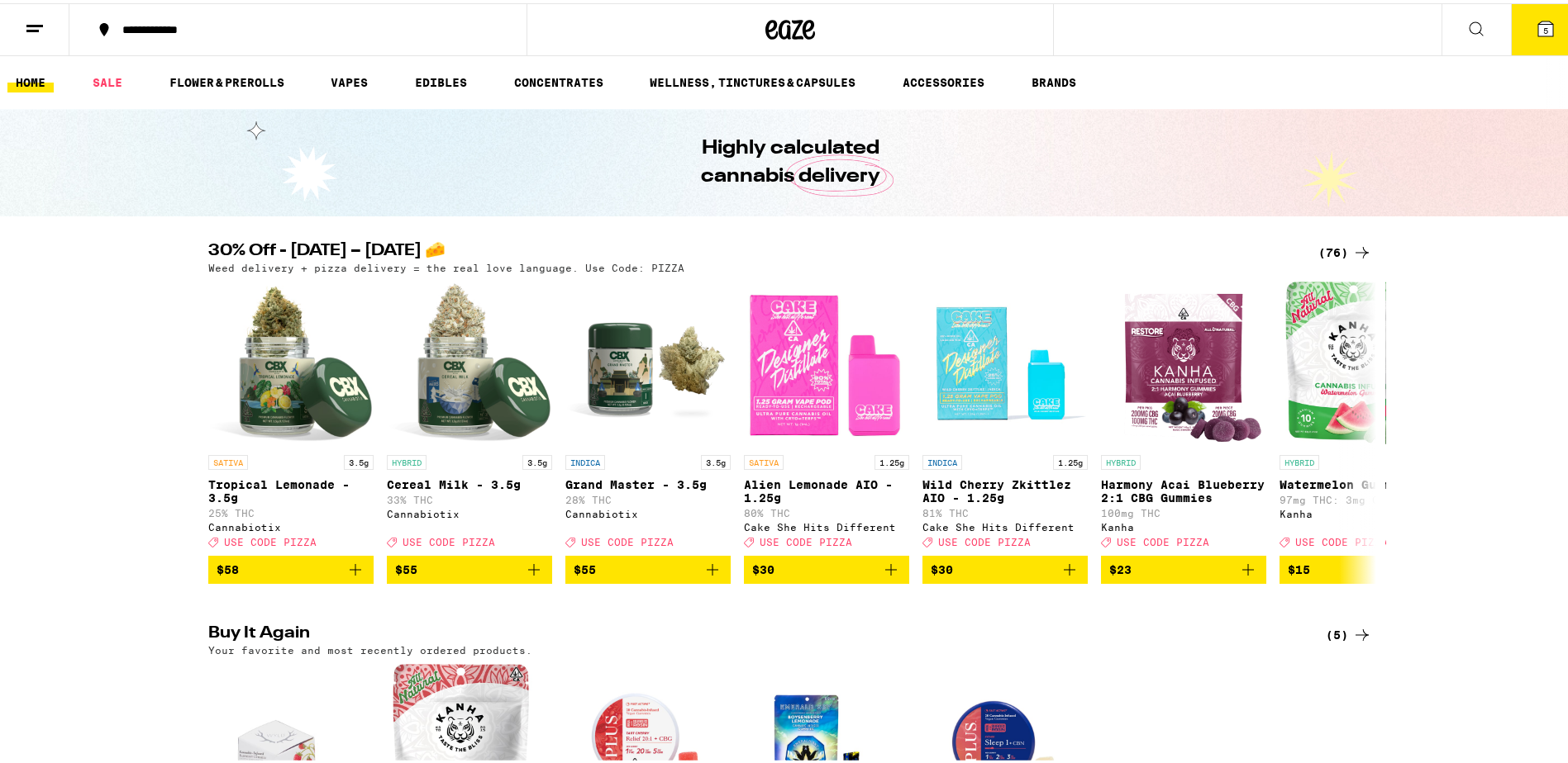
click at [1538, 35] on button "5" at bounding box center [1546, 26] width 69 height 51
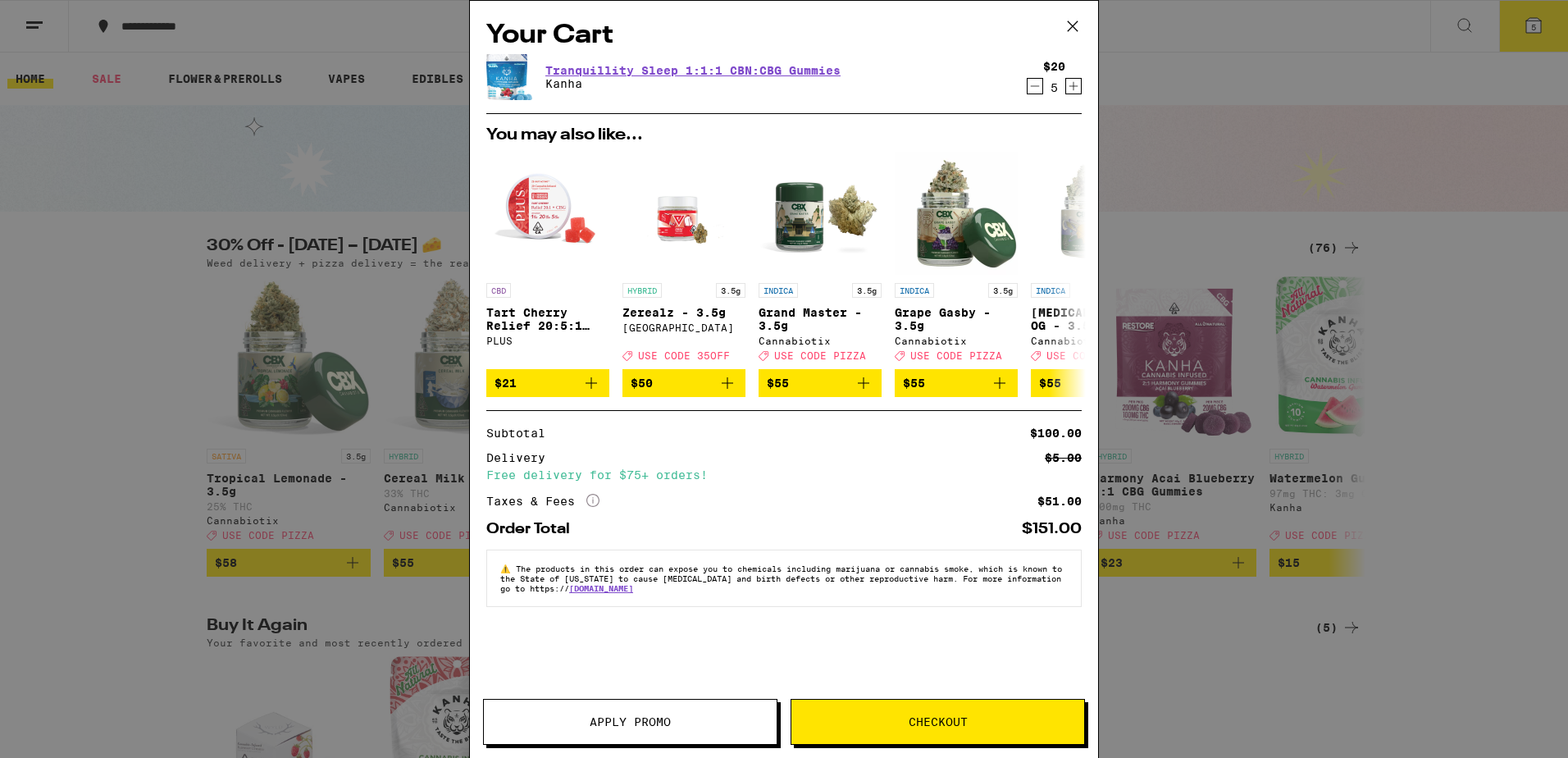
click at [1077, 25] on icon at bounding box center [1073, 26] width 25 height 25
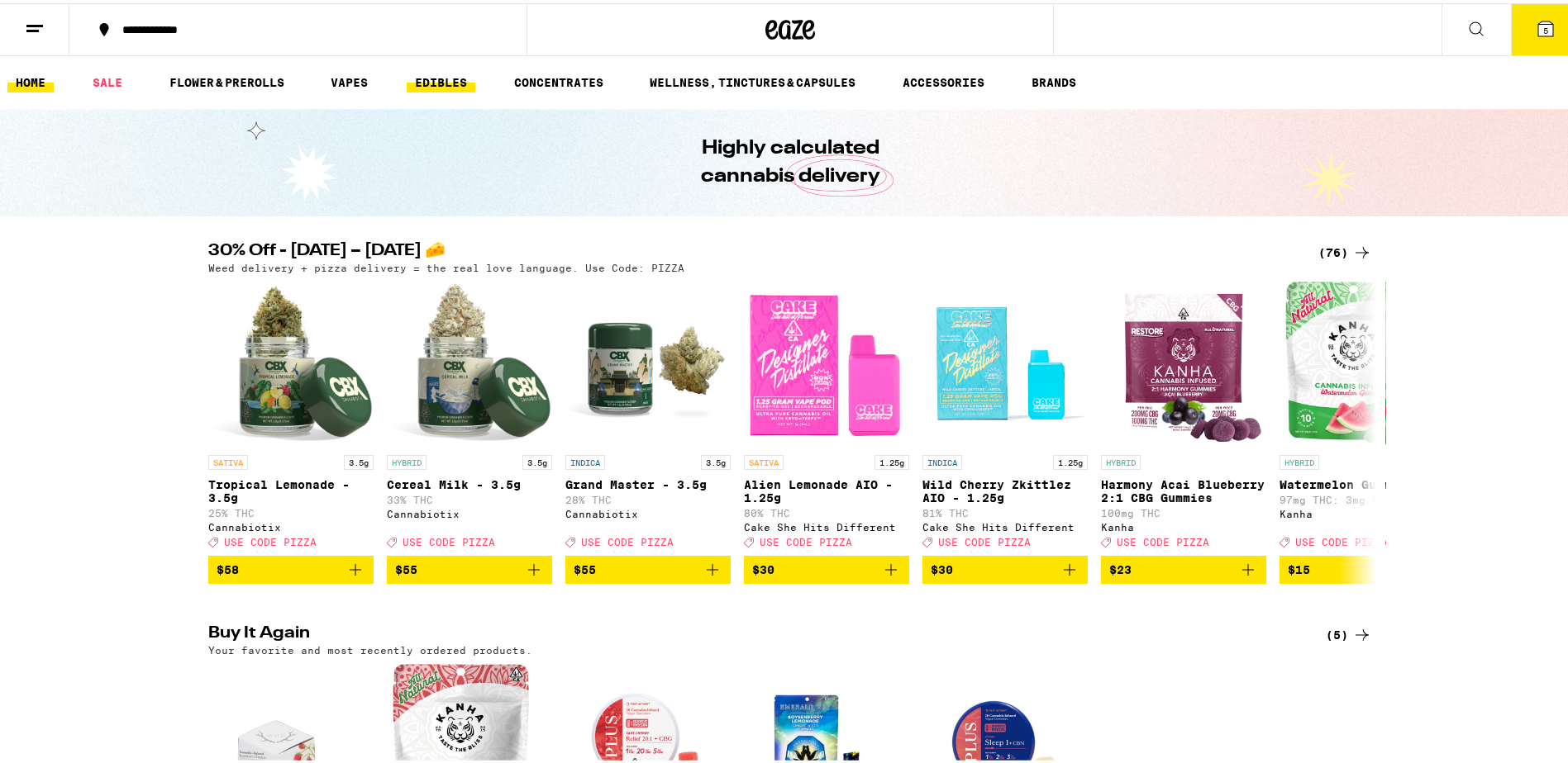
click at [437, 72] on link "EDIBLES" at bounding box center [441, 78] width 69 height 20
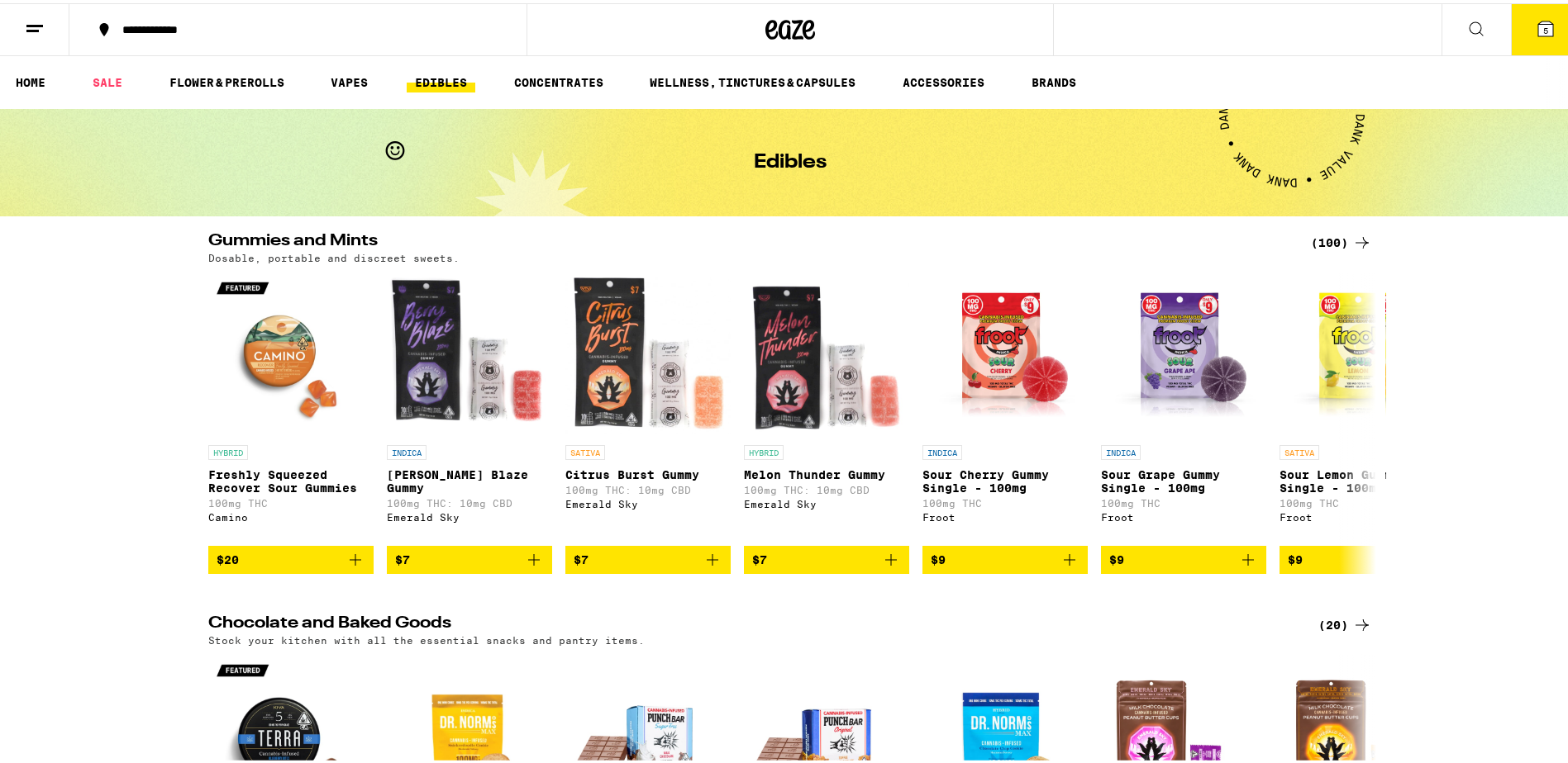
click at [1352, 237] on icon at bounding box center [1362, 239] width 20 height 20
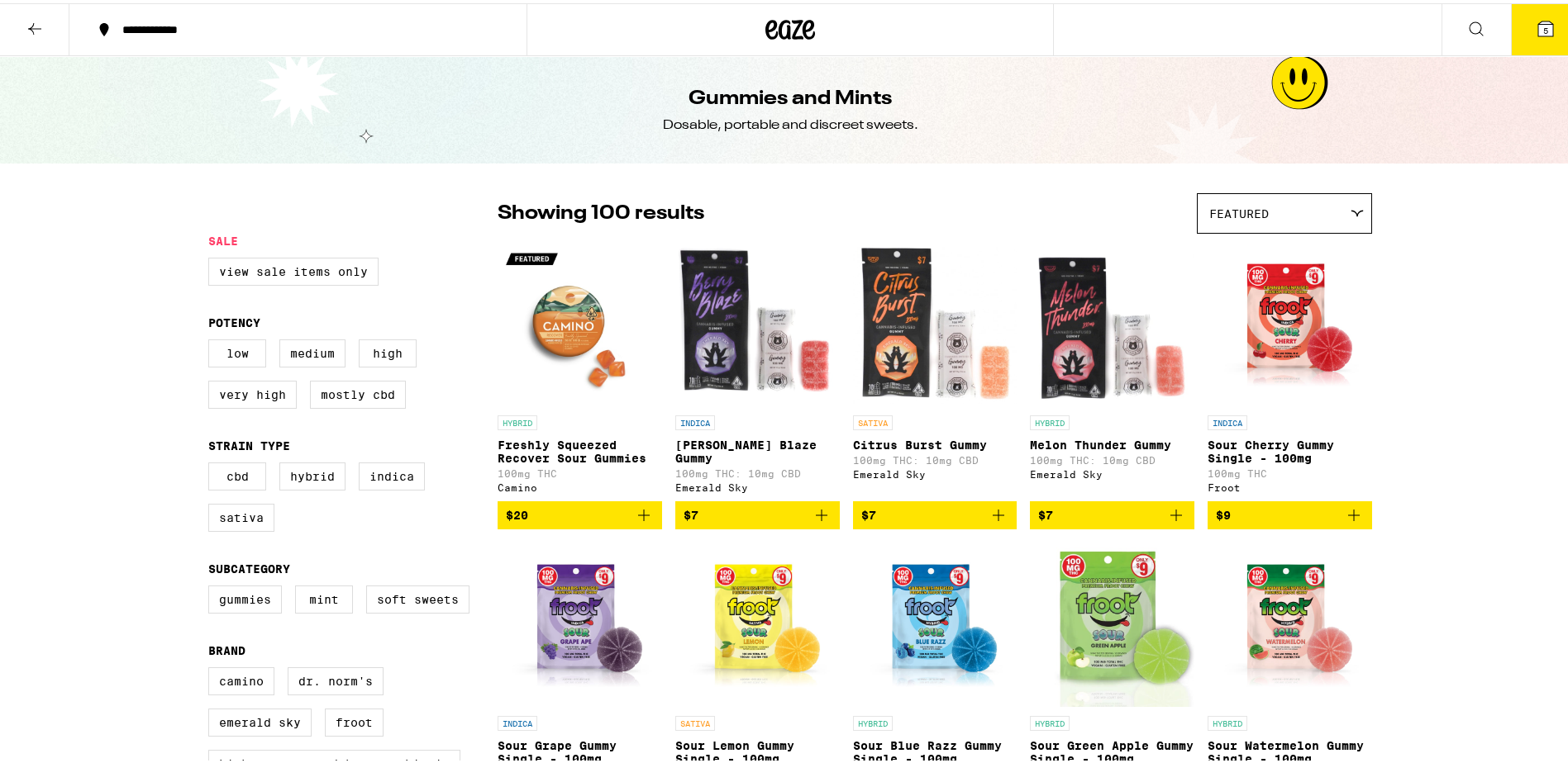
click at [1538, 19] on icon at bounding box center [1546, 25] width 15 height 15
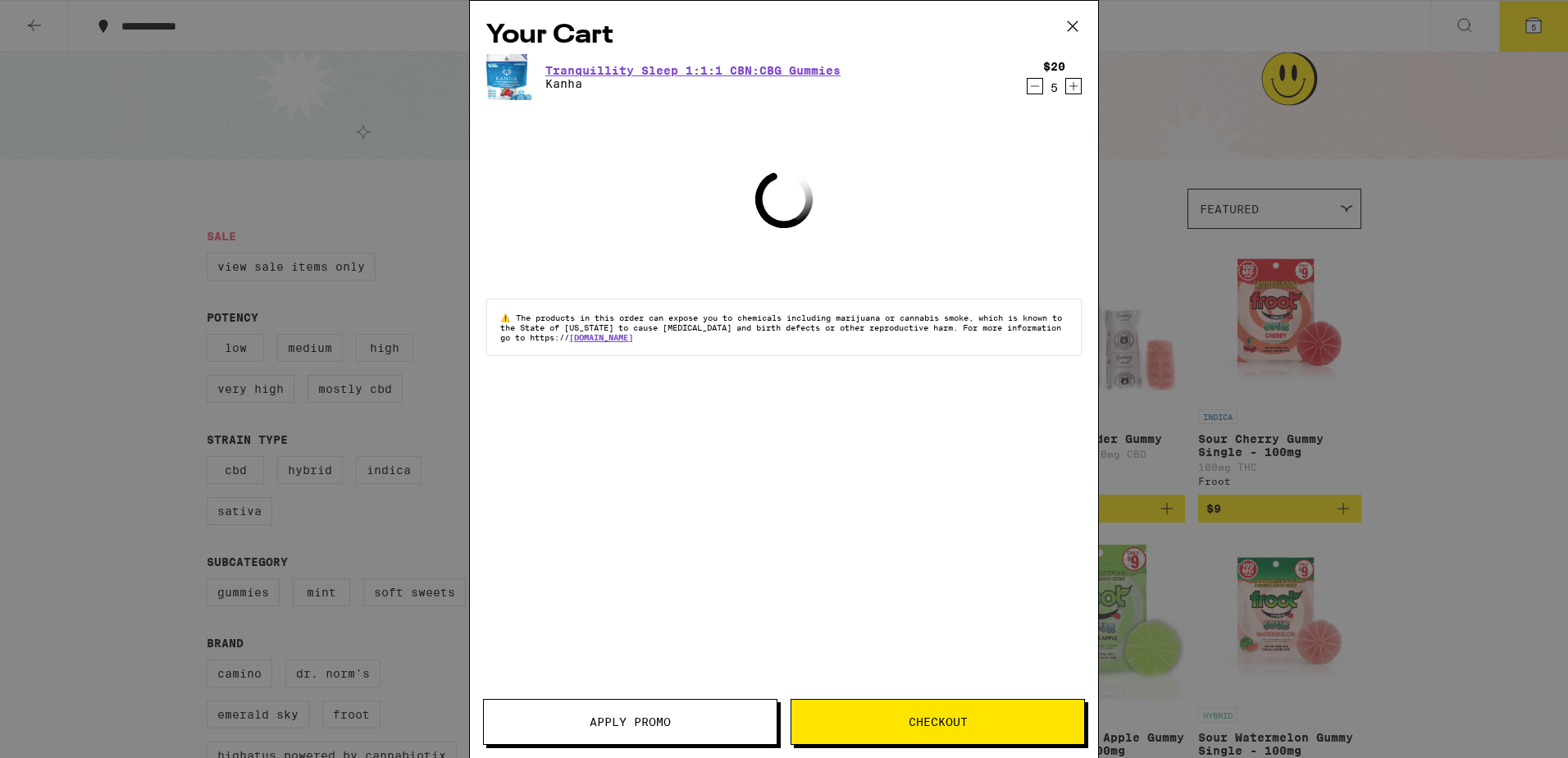
click at [668, 717] on span "Apply Promo" at bounding box center [631, 722] width 82 height 11
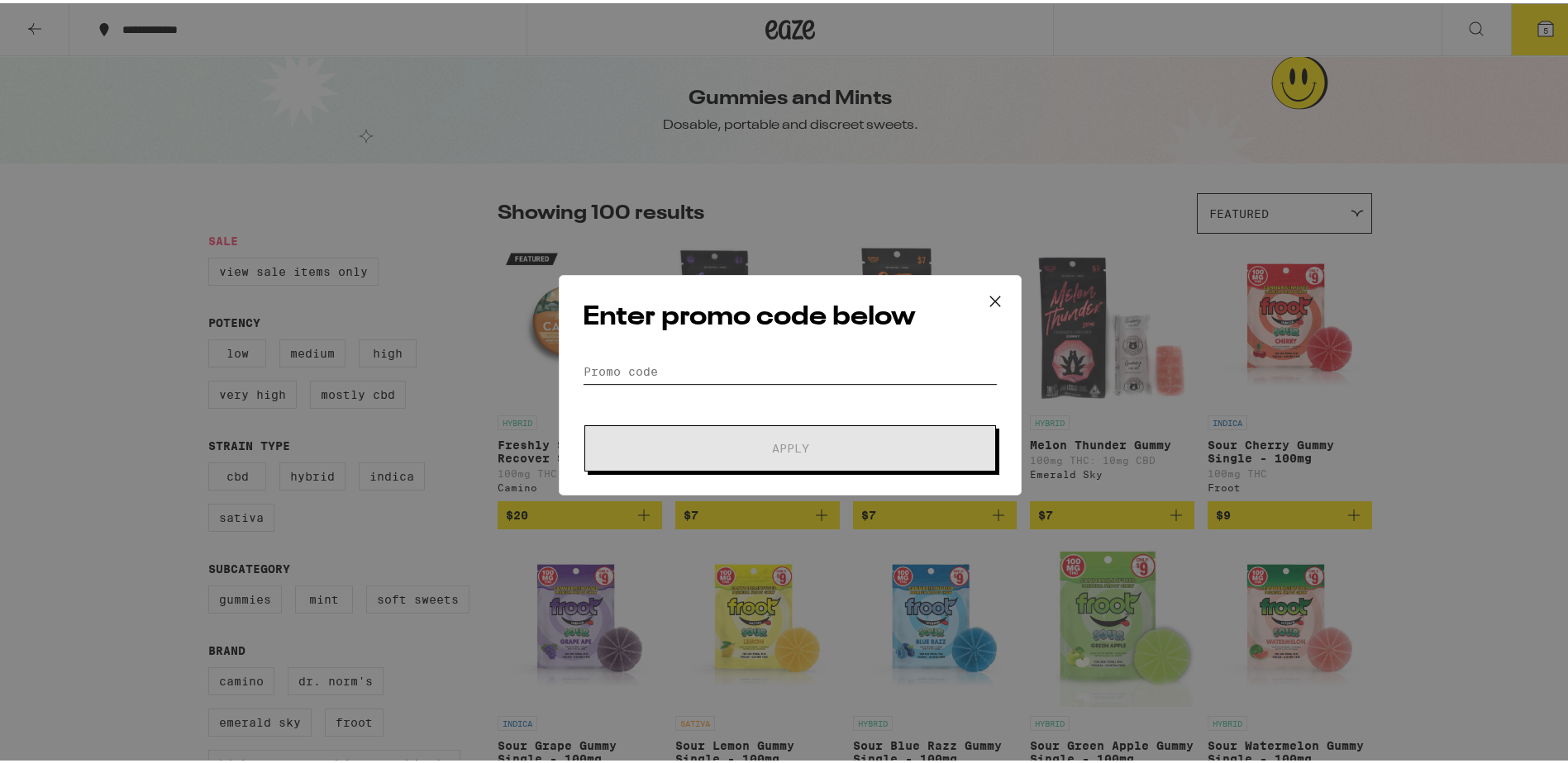
click at [668, 372] on input "Promo Code" at bounding box center [790, 368] width 415 height 25
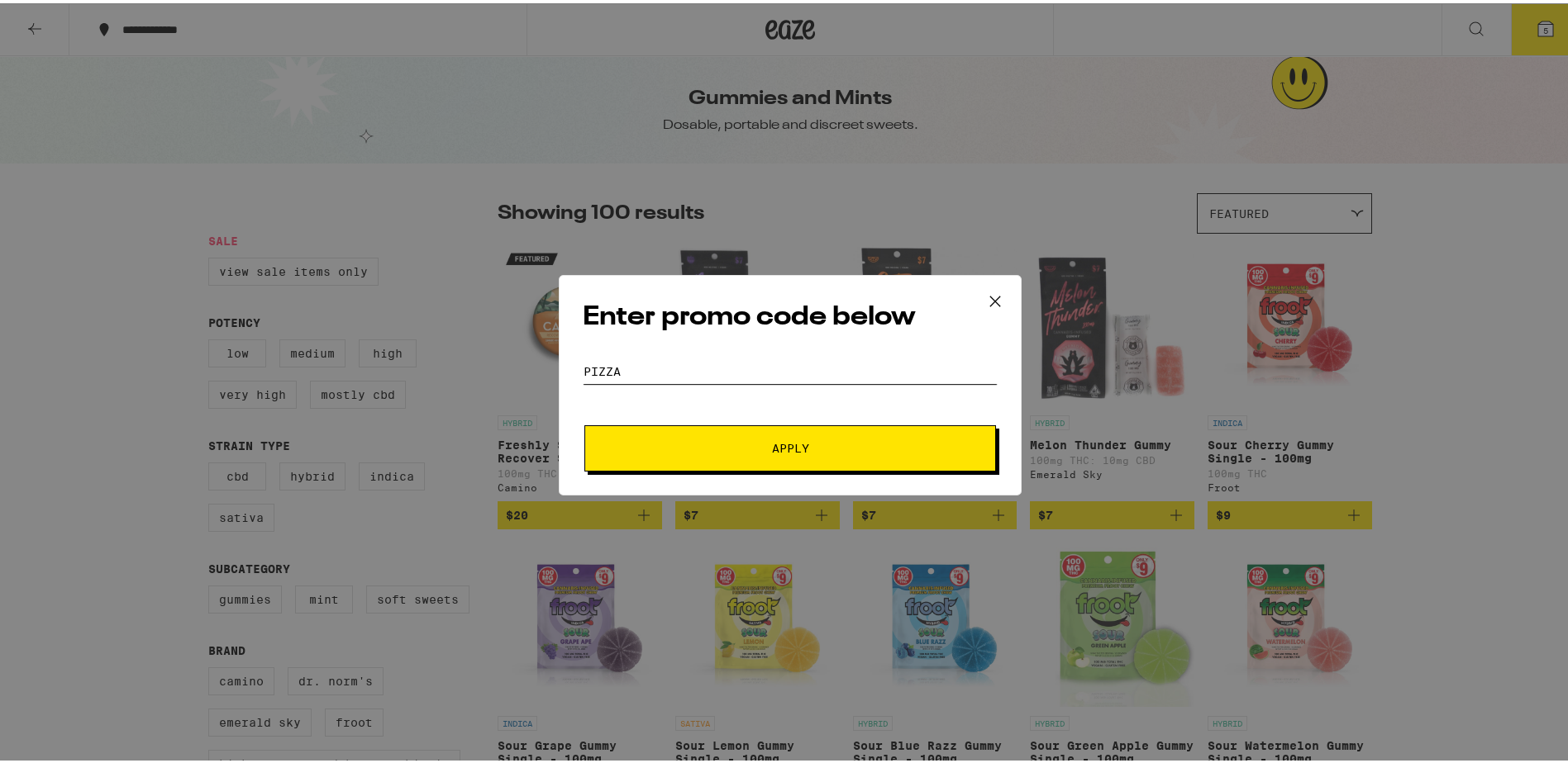
type input "pizza"
click at [718, 436] on button "Apply" at bounding box center [790, 446] width 412 height 47
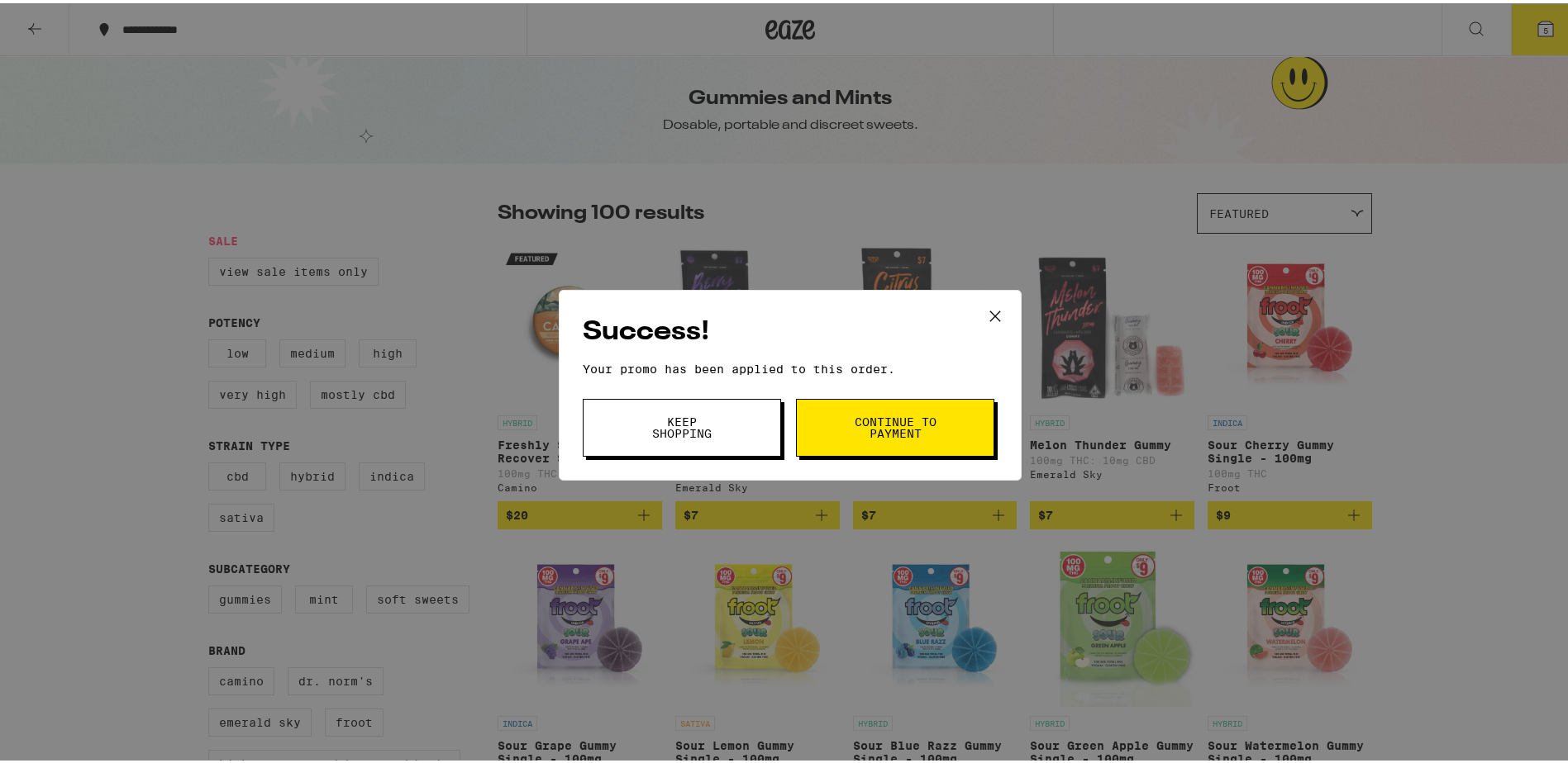
click at [853, 426] on span "Continue to payment" at bounding box center [895, 424] width 84 height 23
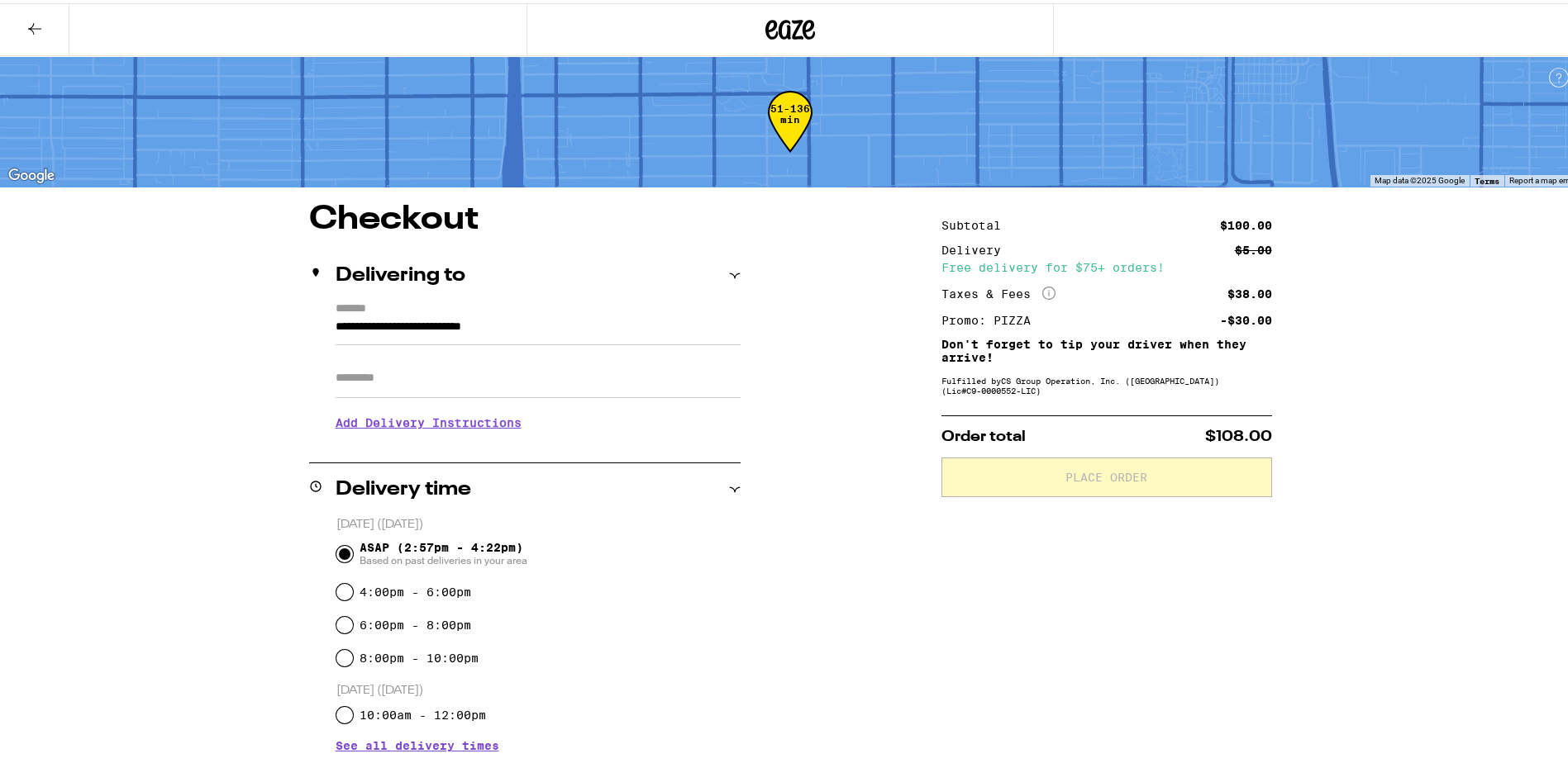
click at [1059, 602] on div "Subtotal $100.00 Delivery $5.00 Free delivery for $75+ orders! Taxes & Fees Mor…" at bounding box center [1107, 634] width 330 height 870
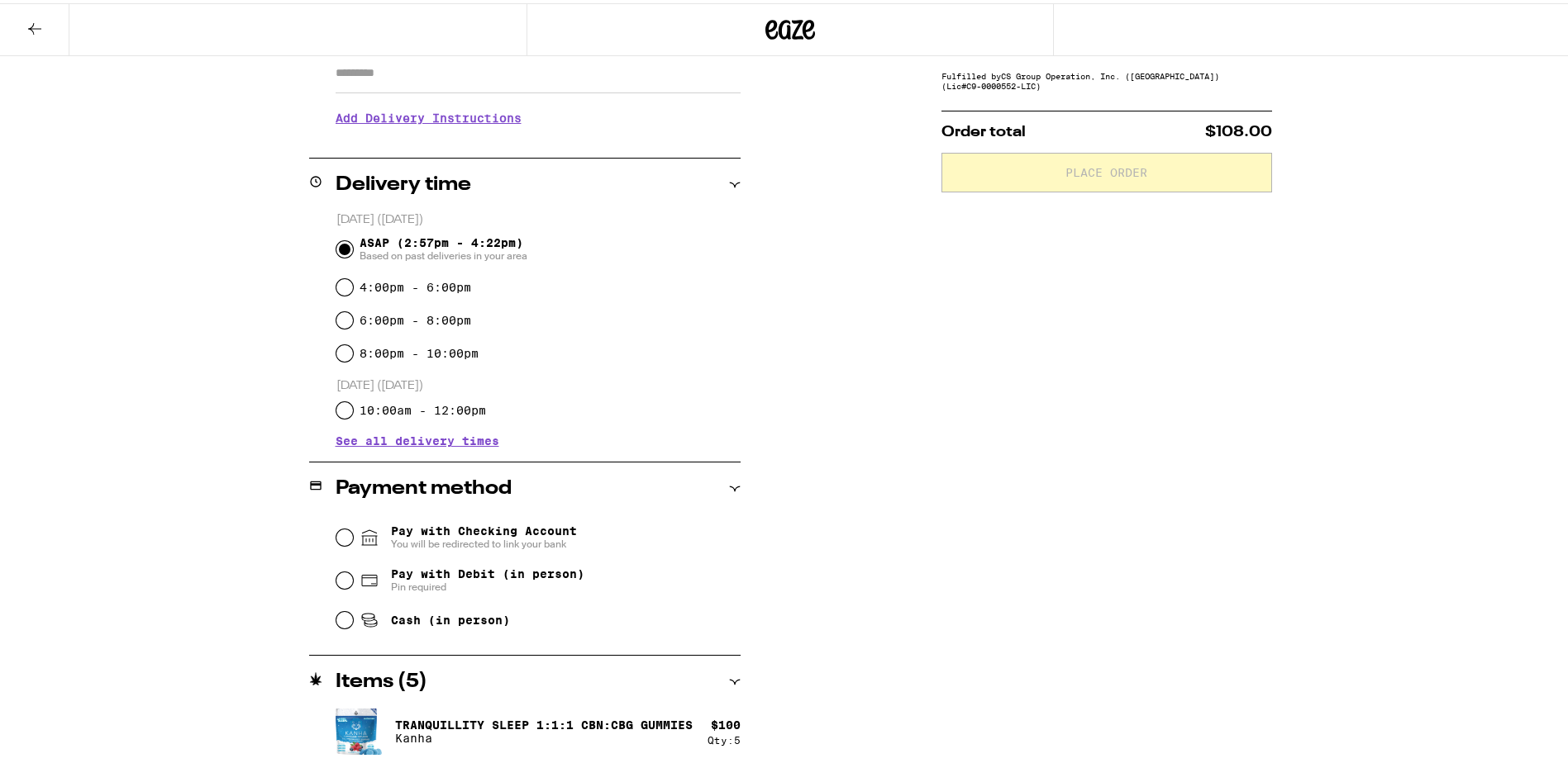
scroll to position [307, 0]
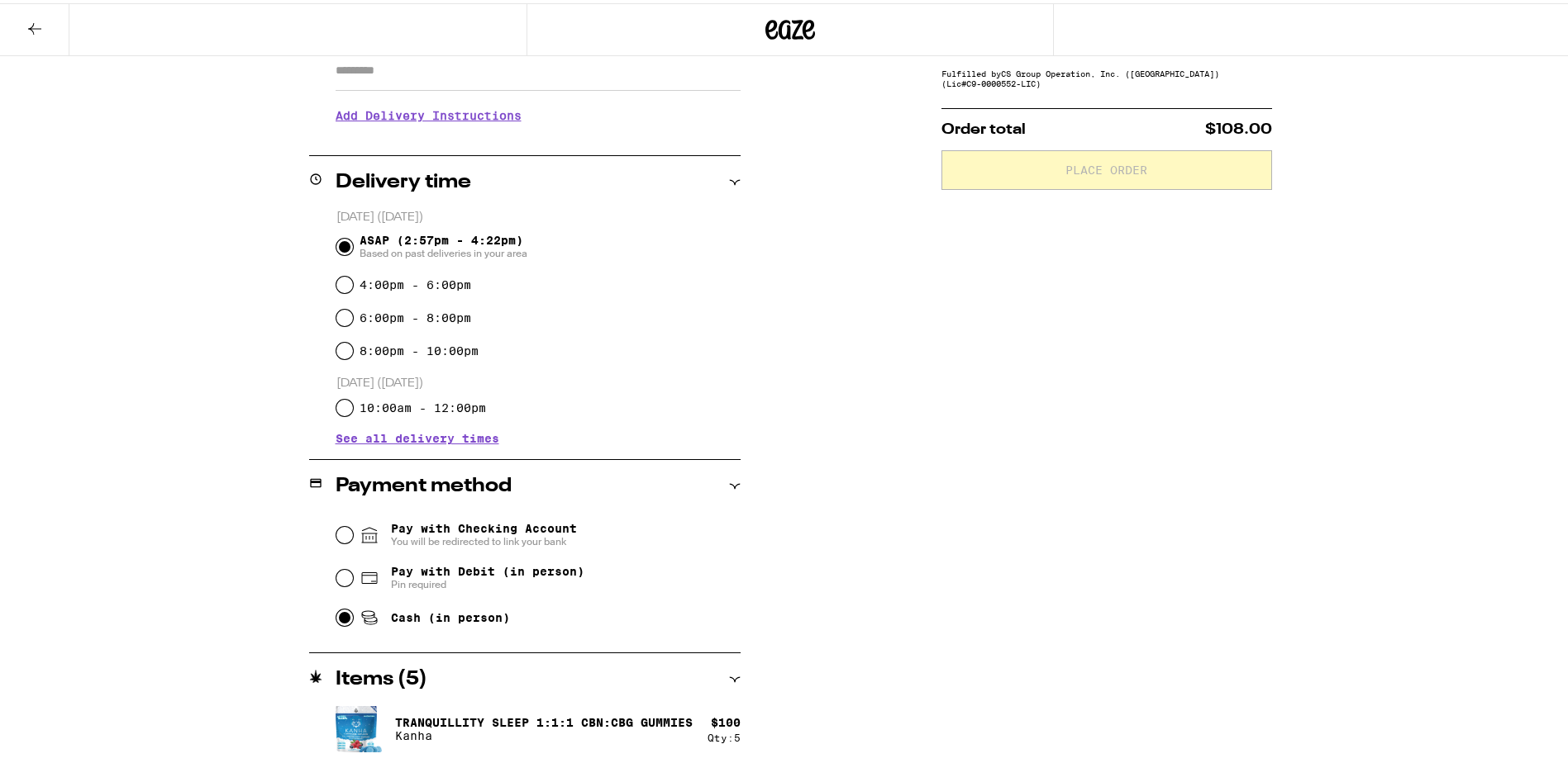
click at [337, 617] on input "Cash (in person)" at bounding box center [344, 615] width 17 height 17
radio input "true"
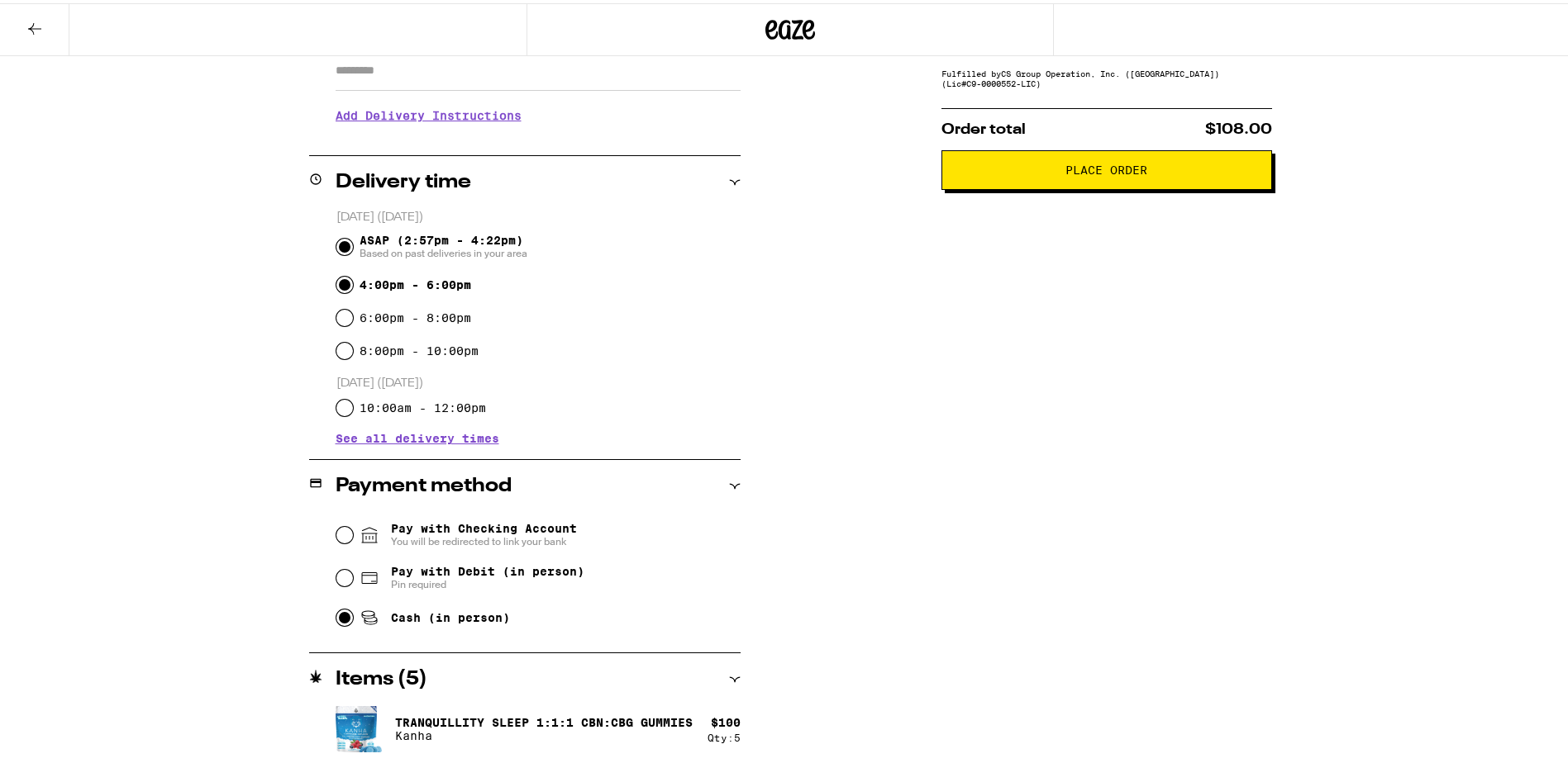
click at [340, 281] on input "4:00pm - 6:00pm" at bounding box center [344, 282] width 17 height 17
radio input "true"
click at [336, 242] on input "ASAP (2:57pm - 4:22pm) Based on past deliveries in your area" at bounding box center [344, 243] width 17 height 17
radio input "true"
click at [961, 377] on div "Subtotal $100.00 Delivery $5.00 Free delivery for $75+ orders! Taxes & Fees Mor…" at bounding box center [1107, 327] width 330 height 870
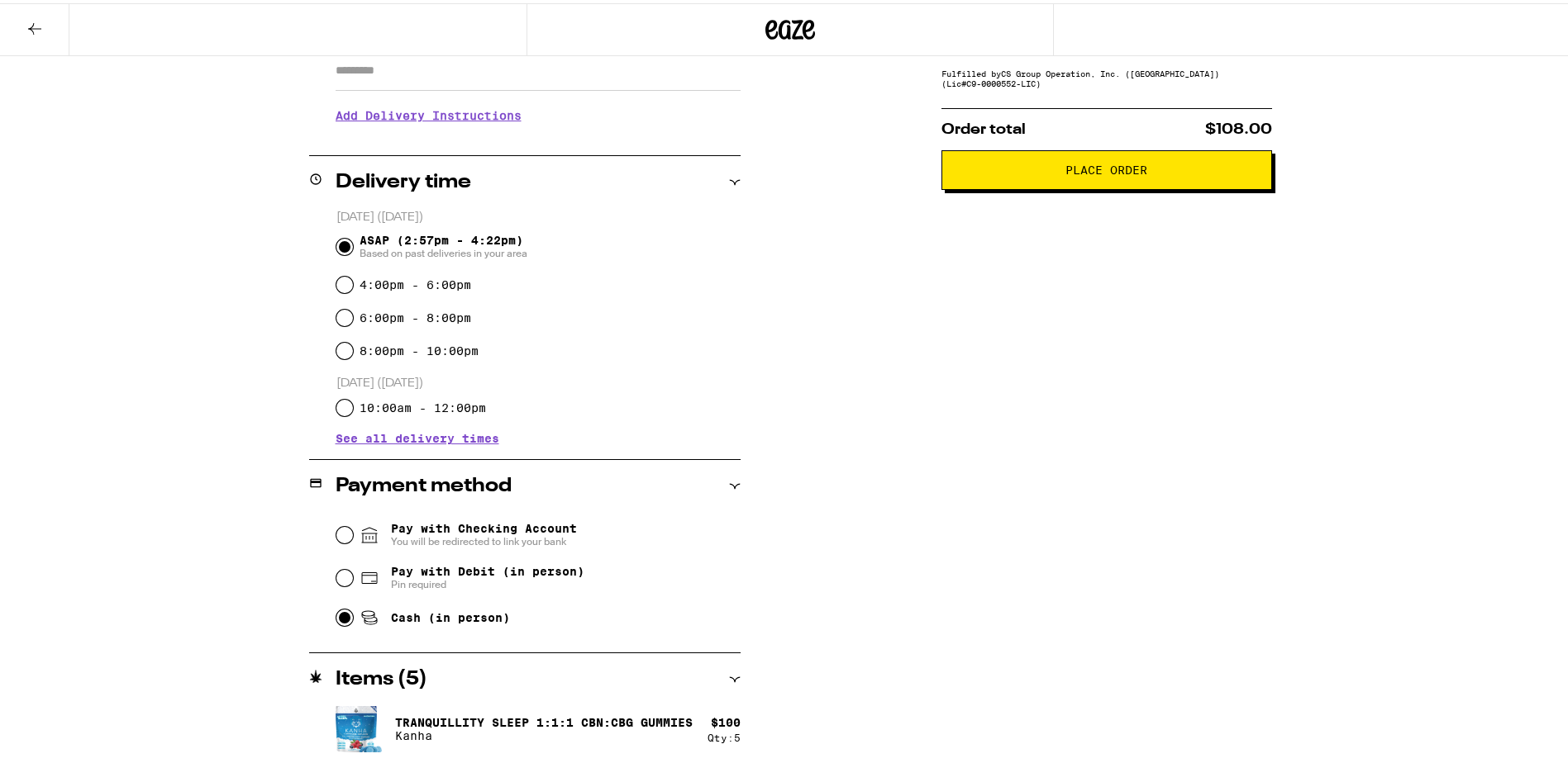
click at [1135, 173] on span "Place Order" at bounding box center [1107, 167] width 82 height 11
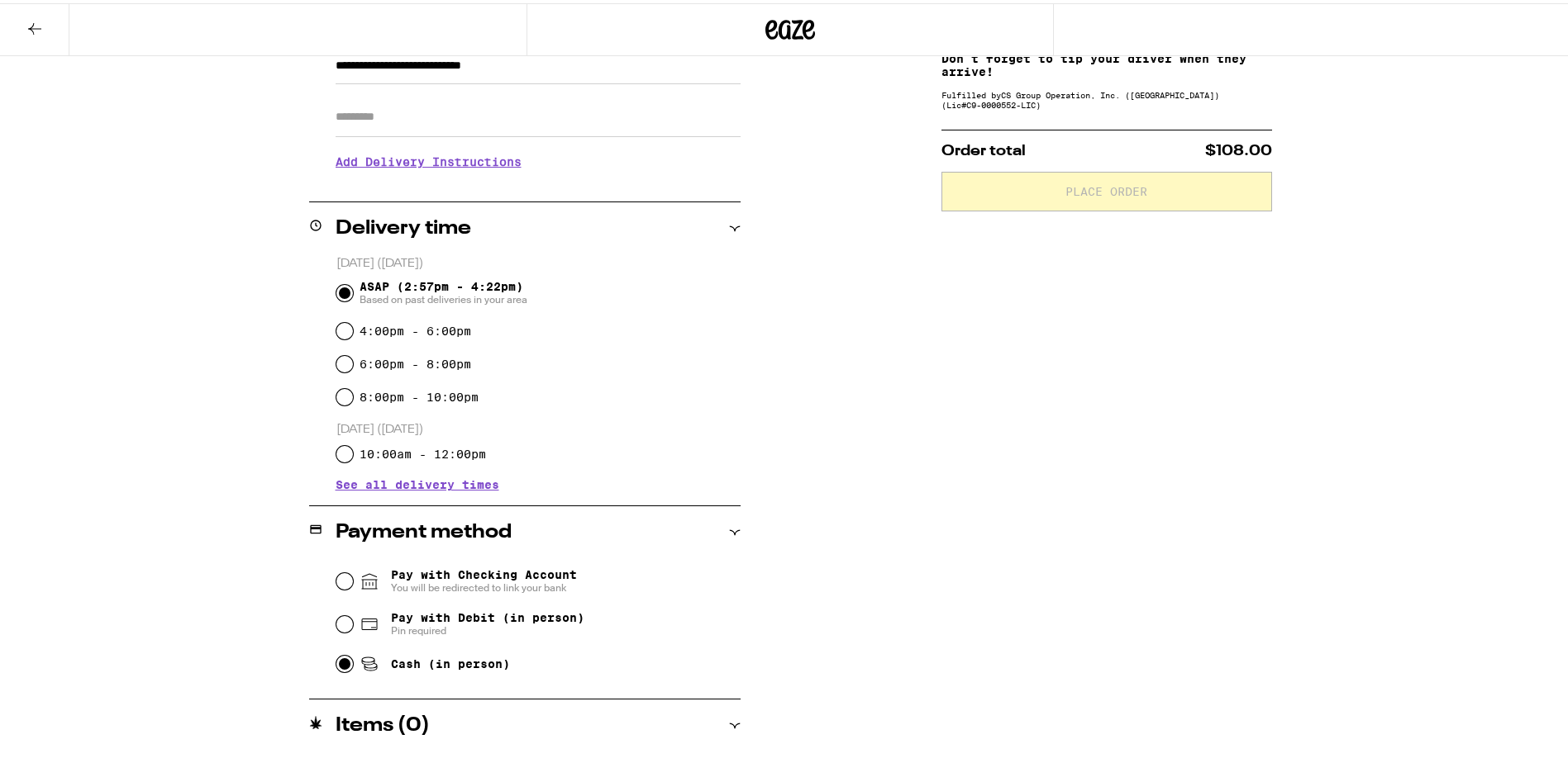
scroll to position [261, 0]
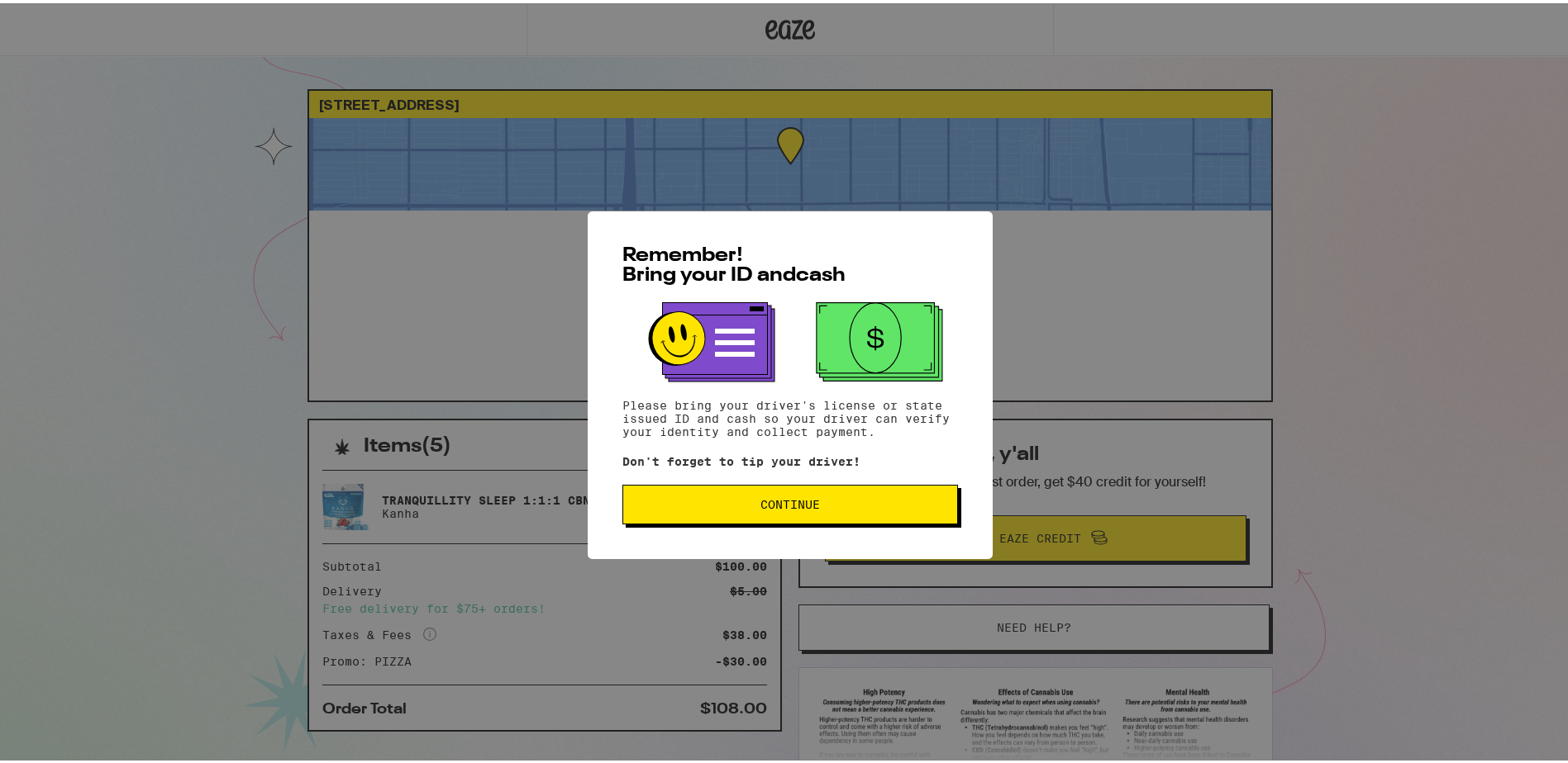
click at [861, 495] on button "Continue" at bounding box center [791, 501] width 336 height 40
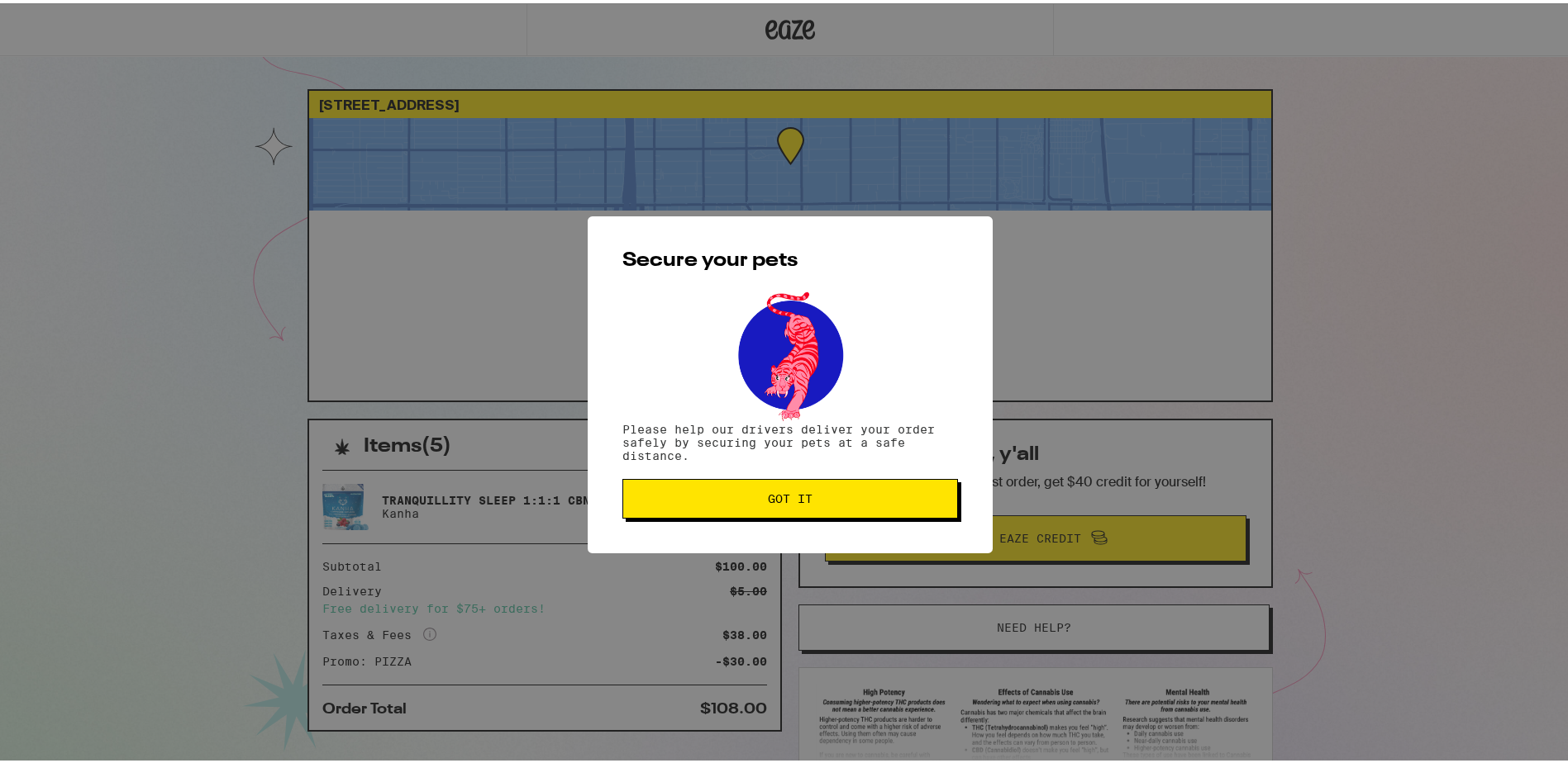
click at [861, 495] on span "Got it" at bounding box center [790, 495] width 307 height 11
